Goal: Task Accomplishment & Management: Manage account settings

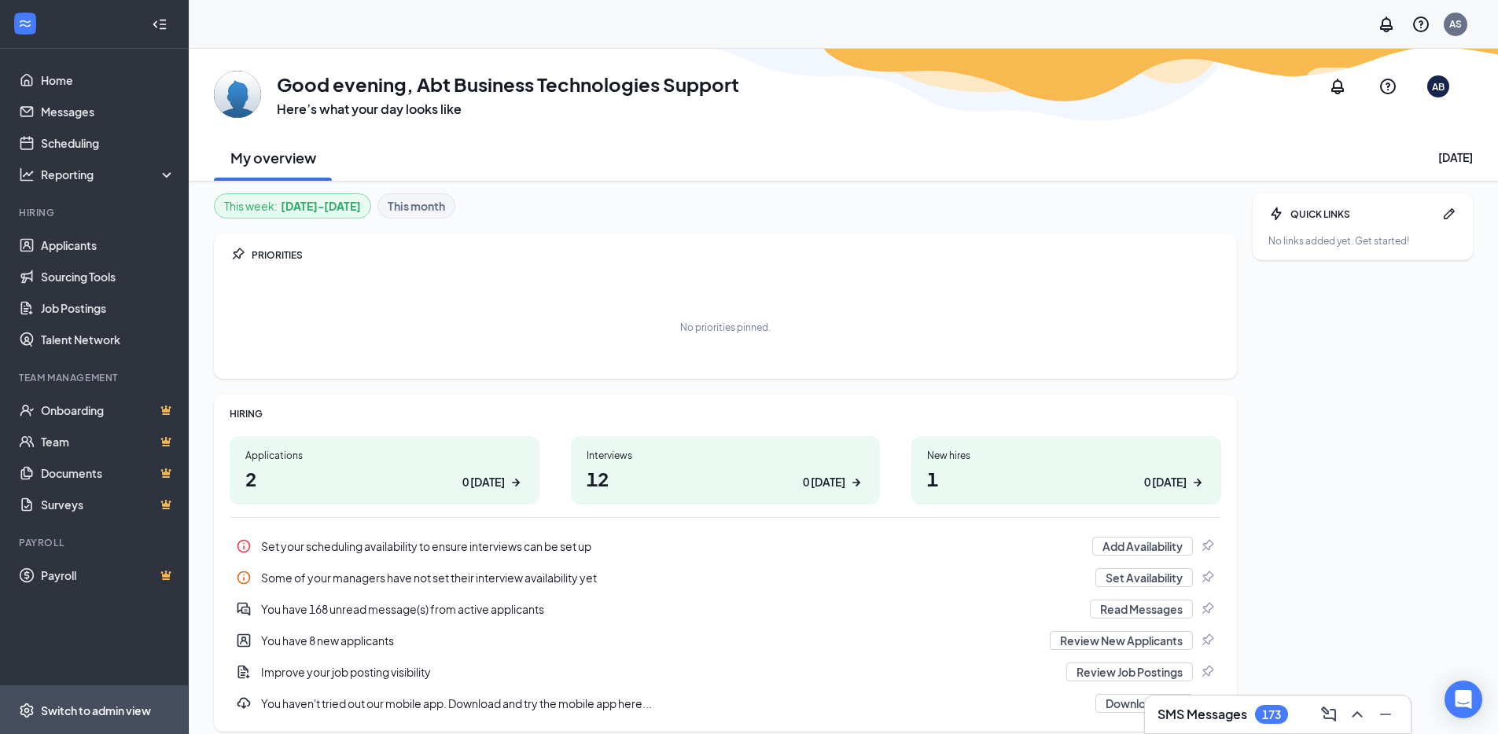
click at [81, 723] on span "Switch to admin view" at bounding box center [108, 710] width 134 height 48
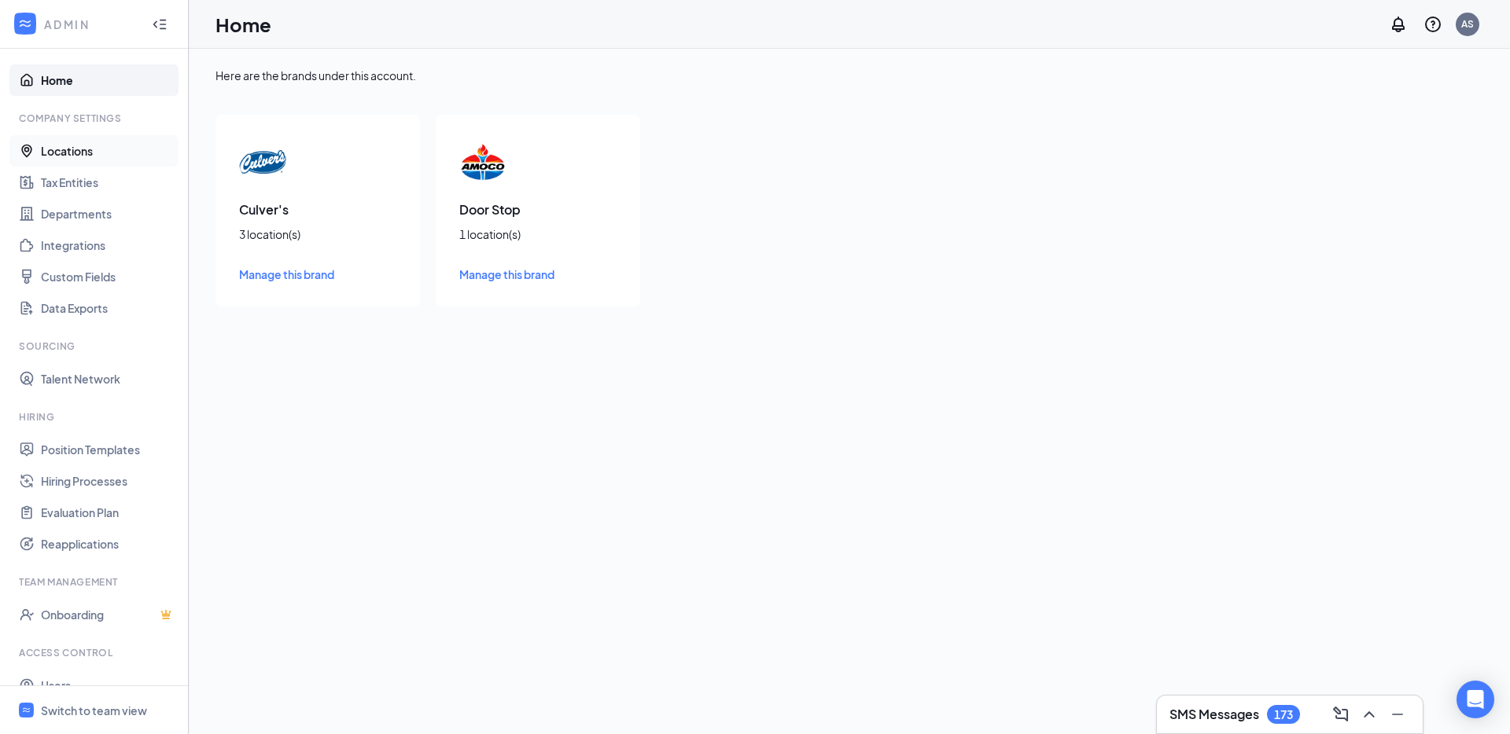
click at [108, 153] on link "Locations" at bounding box center [108, 150] width 134 height 31
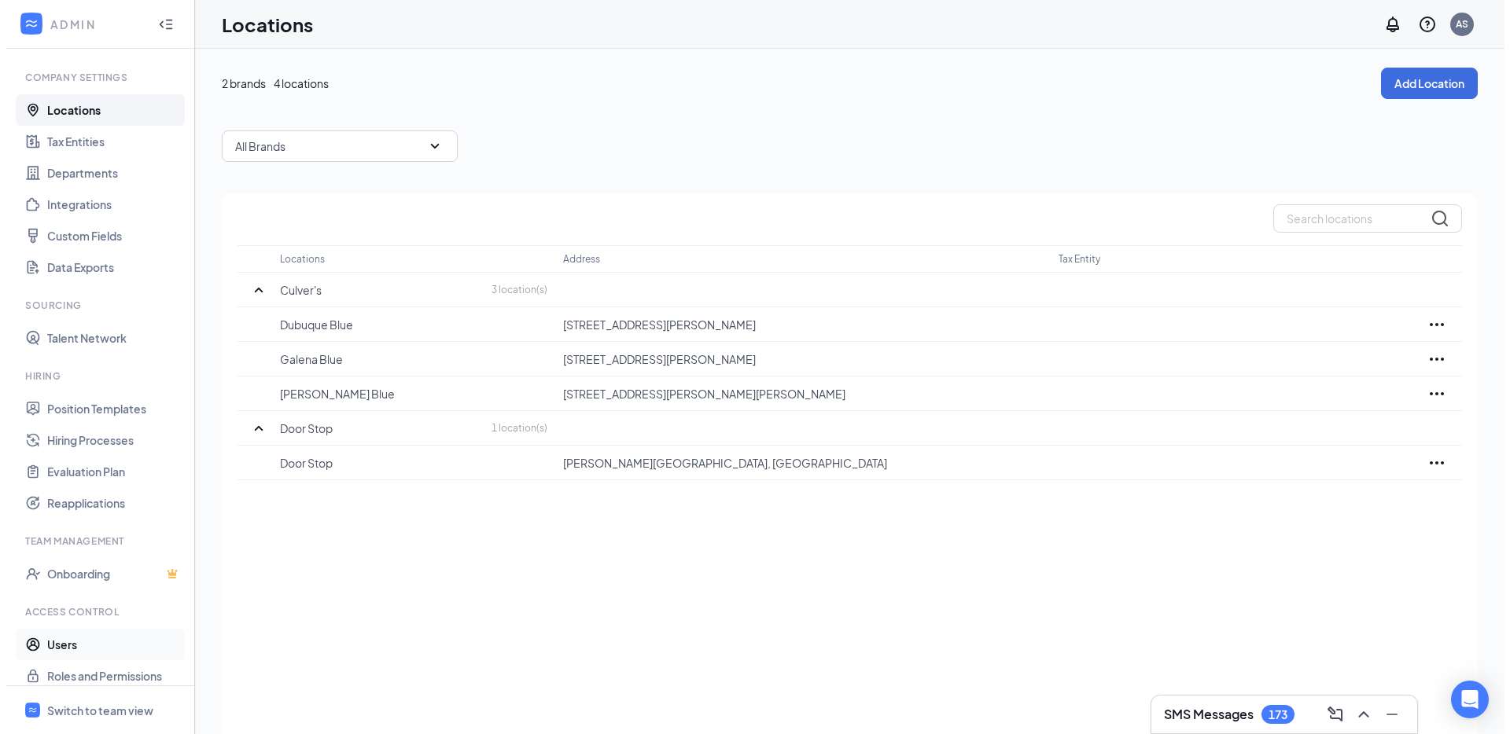
scroll to position [53, 0]
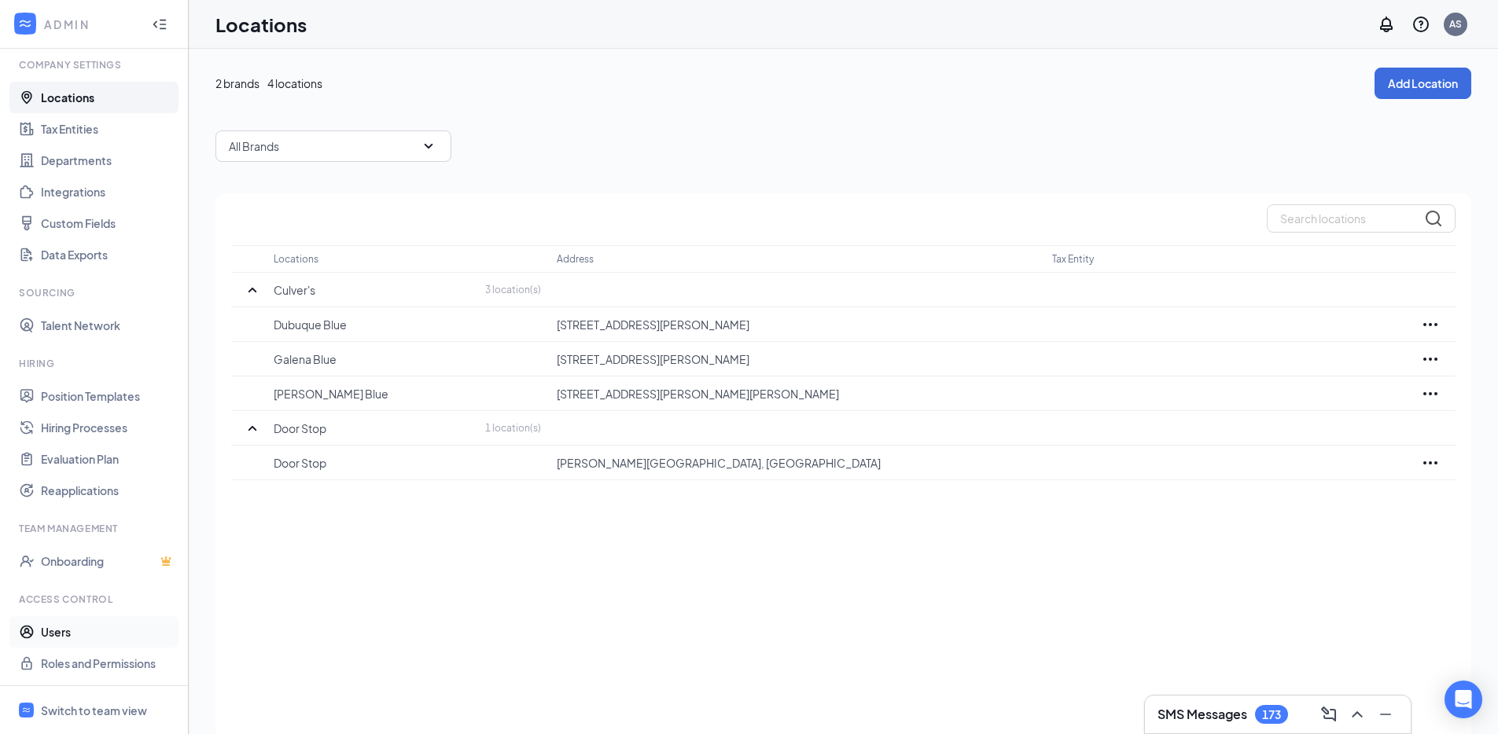
click at [108, 625] on link "Users" at bounding box center [108, 631] width 134 height 31
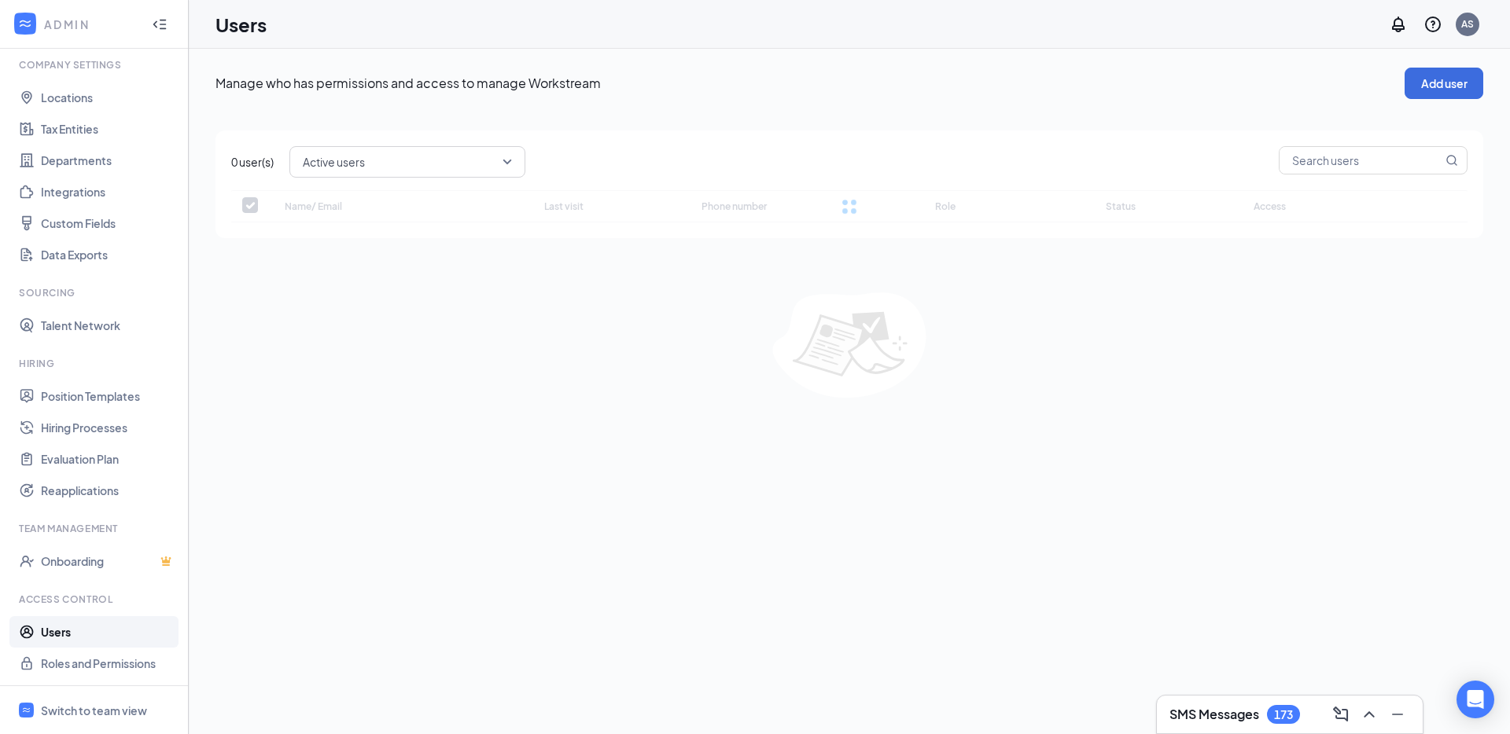
checkbox input "false"
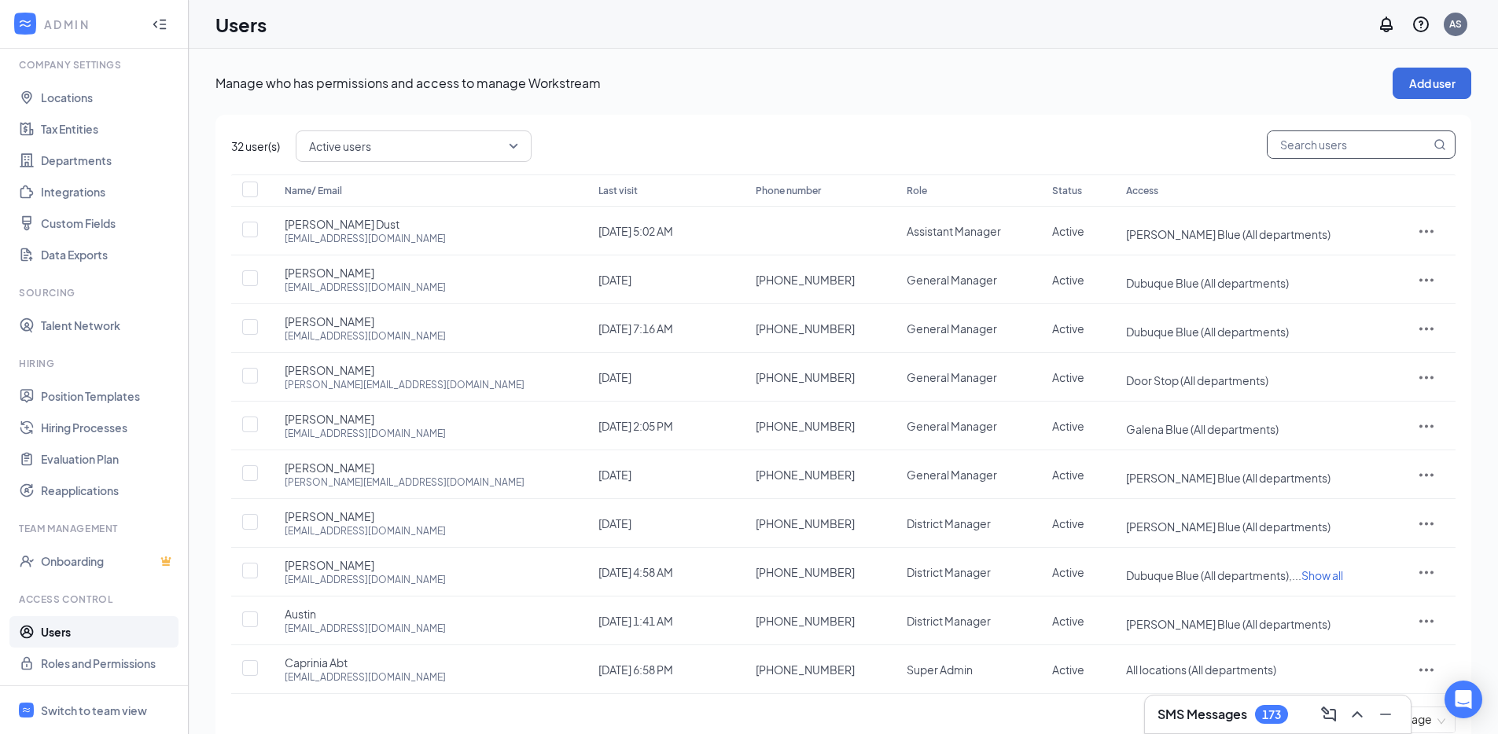
click at [1326, 148] on input "text" at bounding box center [1348, 144] width 163 height 27
type input "cp"
checkbox input "true"
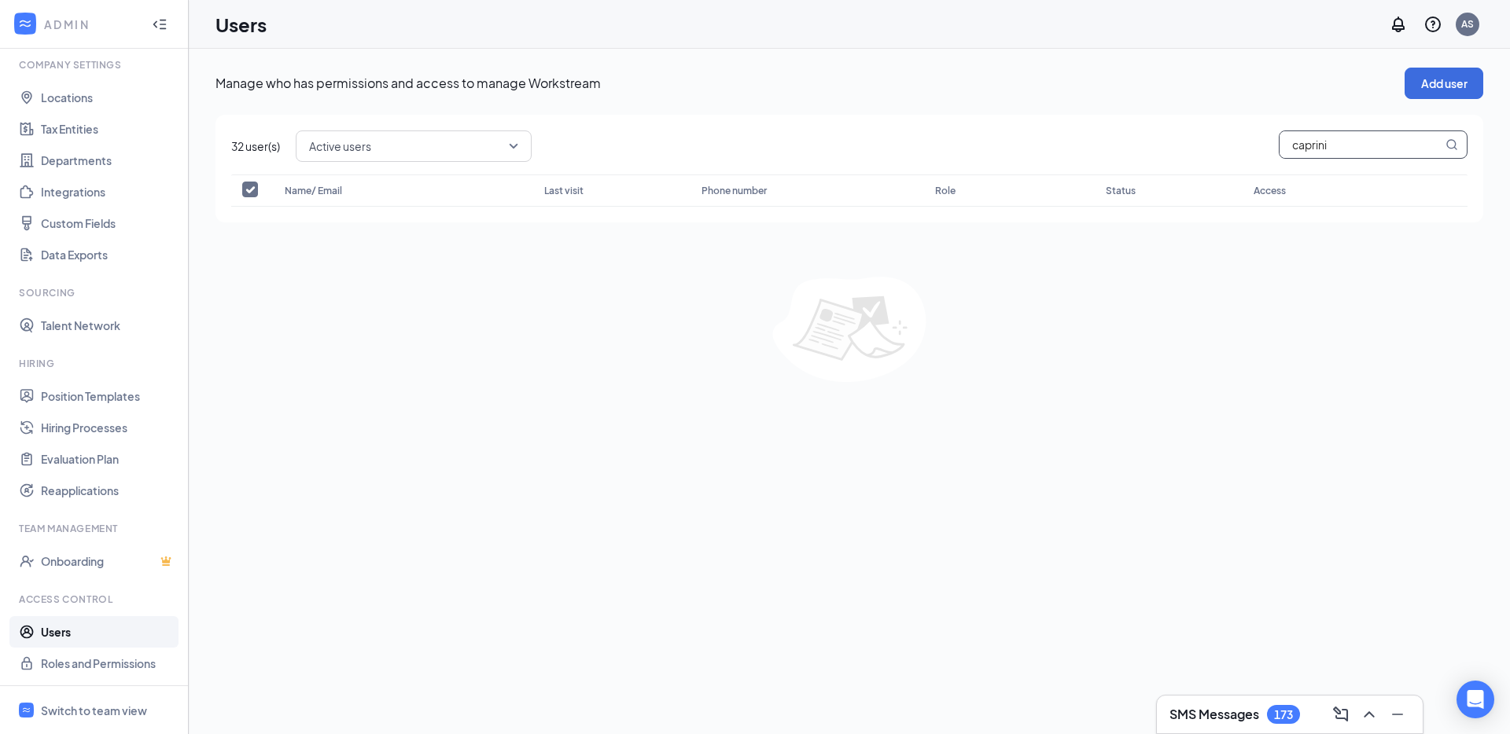
type input "caprinia"
checkbox input "false"
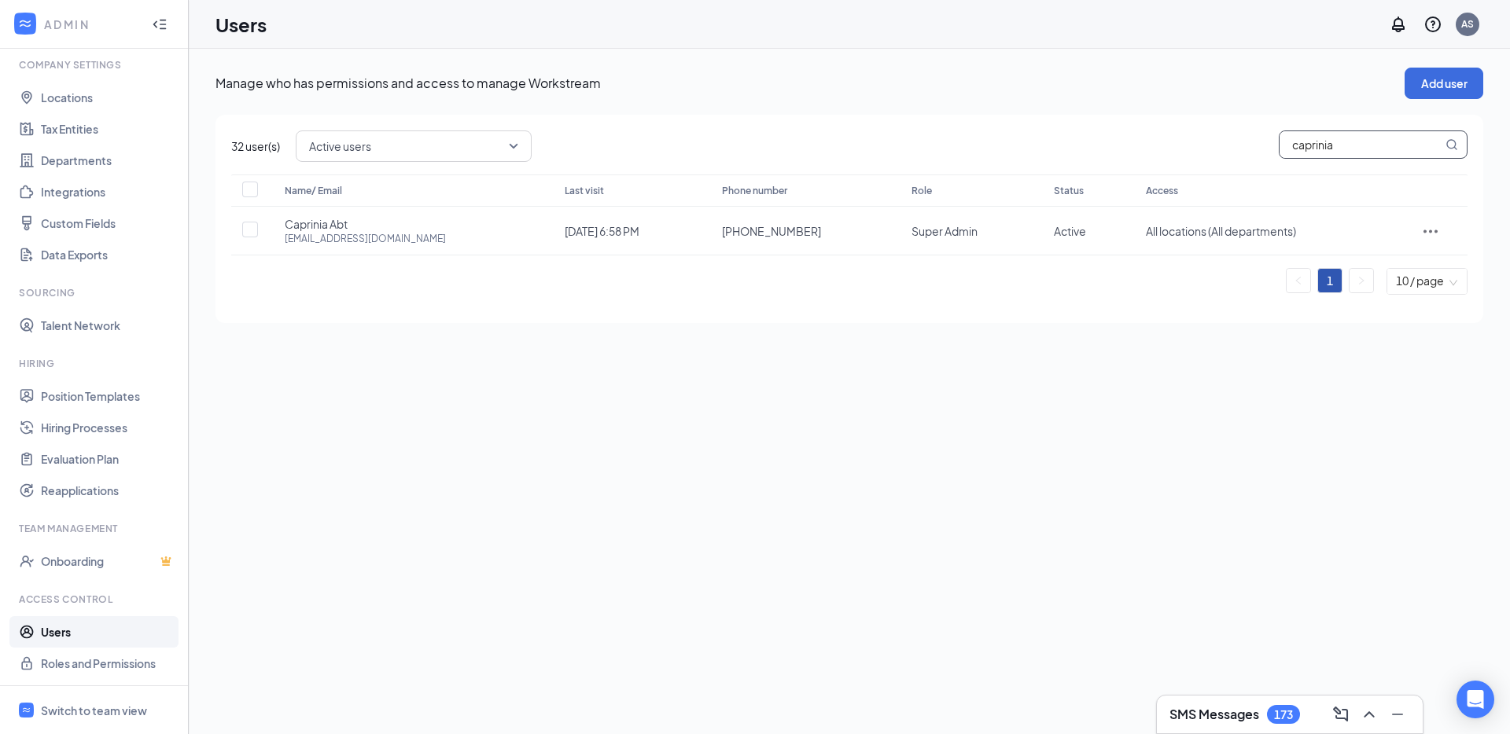
type input "caprinia"
